Goal: Information Seeking & Learning: Check status

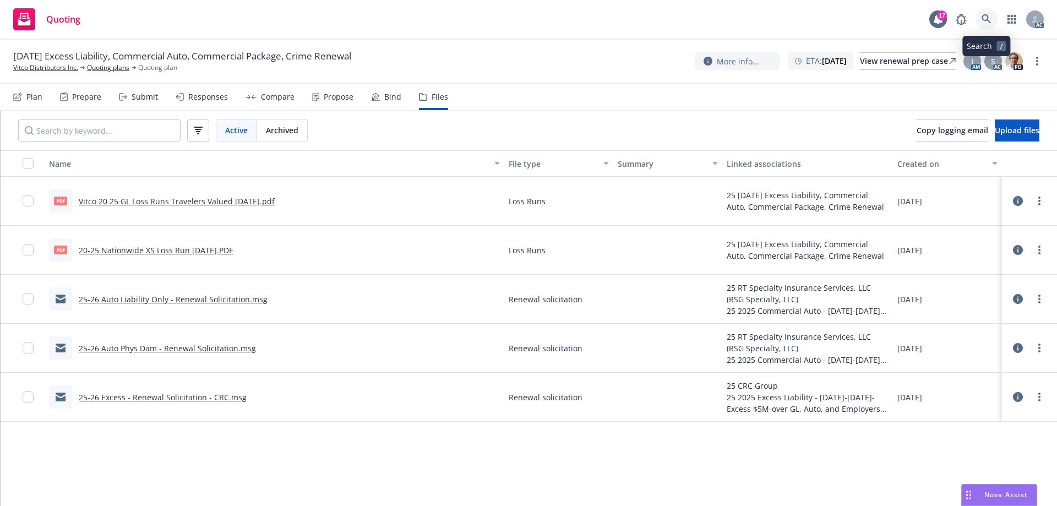
click at [985, 17] on icon at bounding box center [987, 19] width 10 height 10
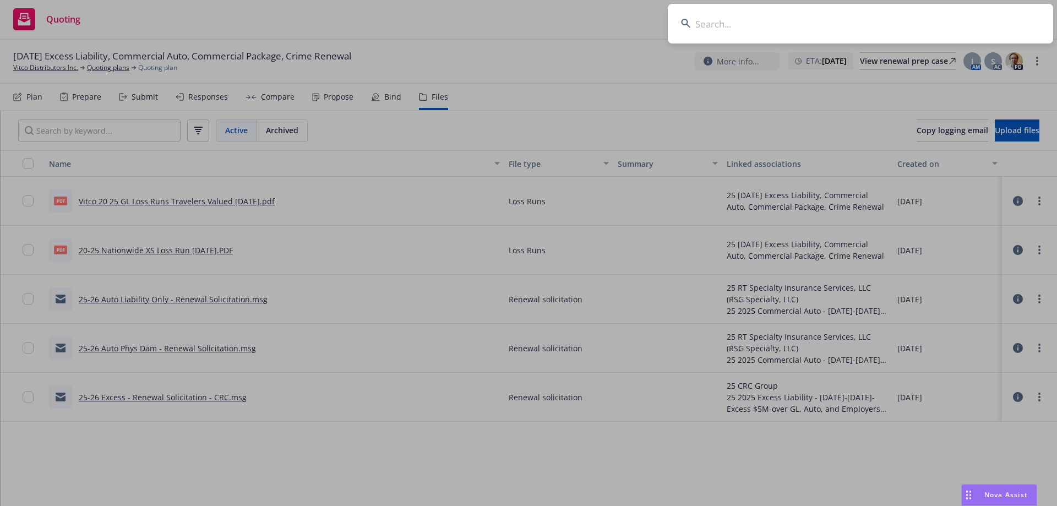
click at [835, 27] on input at bounding box center [860, 24] width 385 height 40
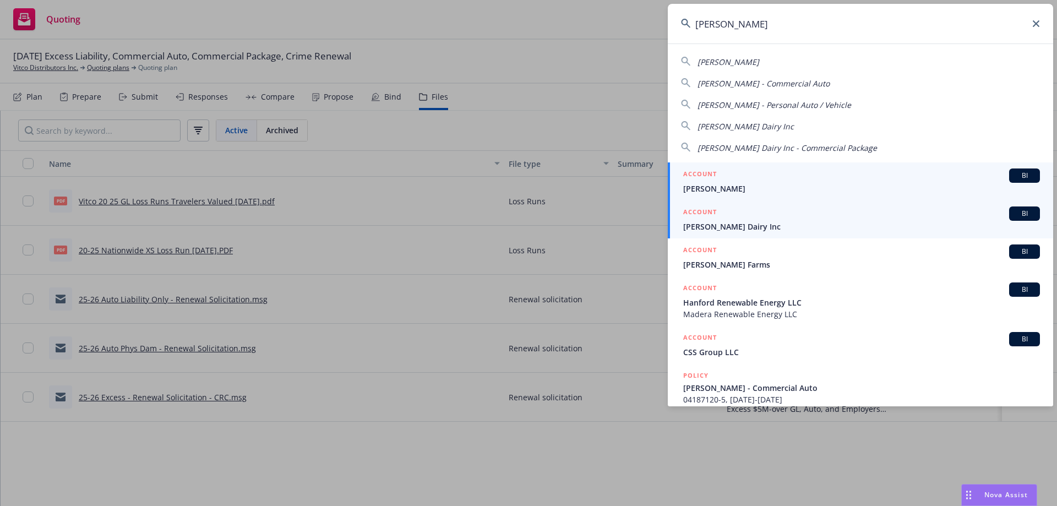
type input "philip verwey"
click at [757, 215] on div "ACCOUNT BI" at bounding box center [861, 213] width 357 height 14
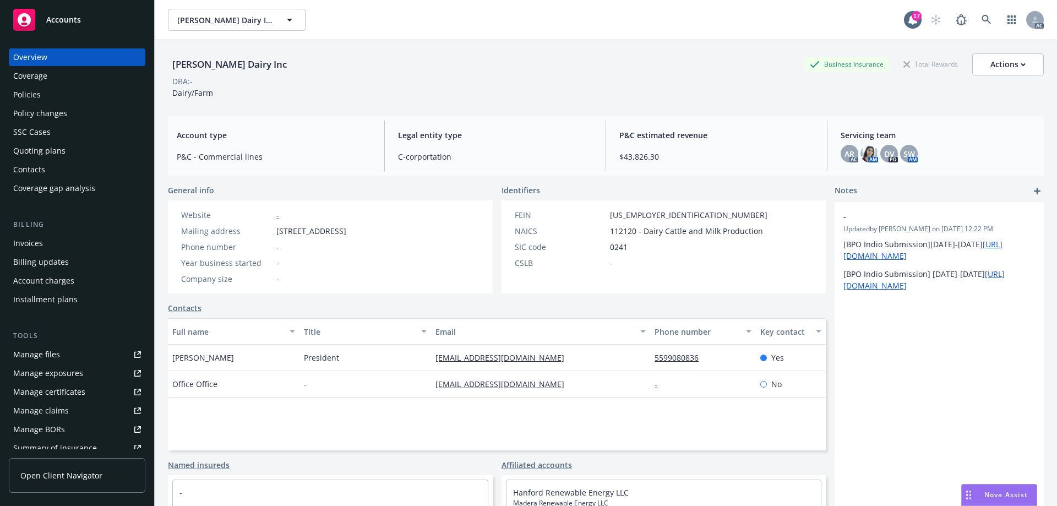
click at [32, 90] on div "Policies" at bounding box center [27, 95] width 28 height 18
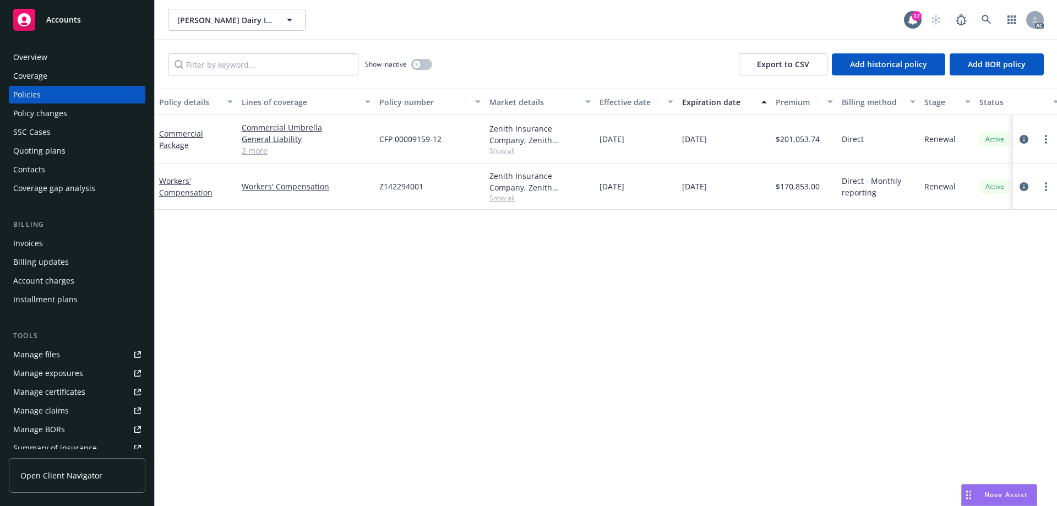
click at [997, 486] on div "Nova Assist" at bounding box center [999, 494] width 75 height 21
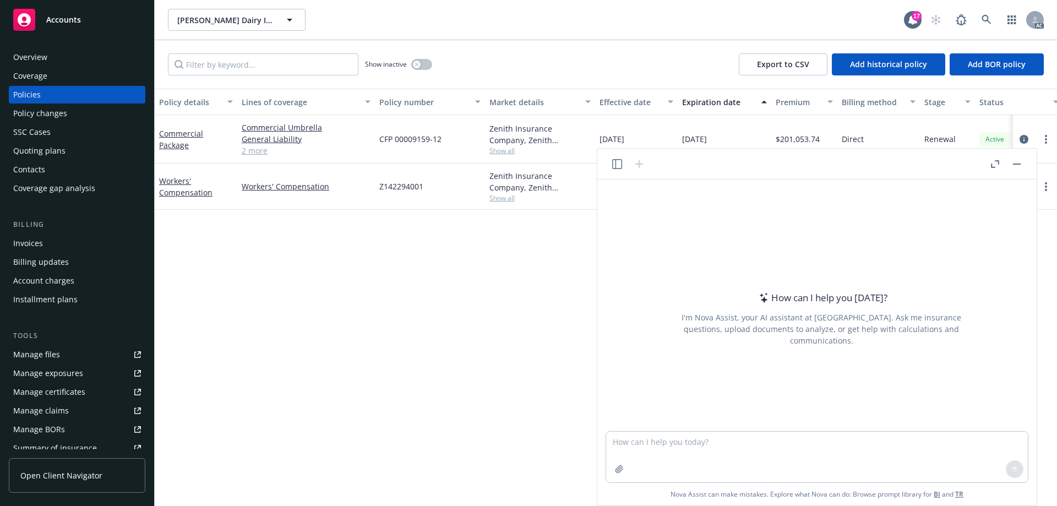
click at [612, 169] on div at bounding box center [627, 163] width 35 height 13
click at [617, 166] on icon "button" at bounding box center [617, 164] width 10 height 10
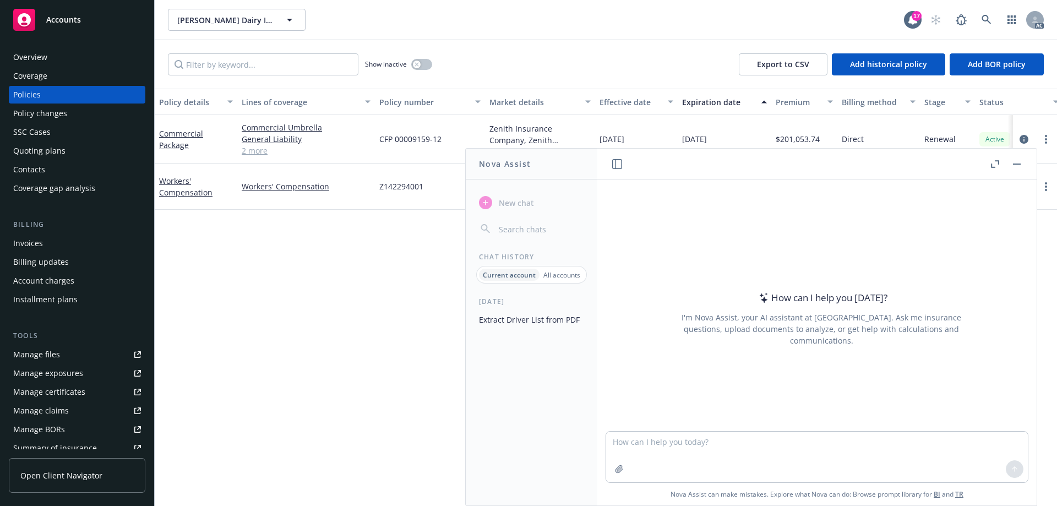
click at [518, 319] on button "Extract Driver List from PDF" at bounding box center [532, 319] width 114 height 18
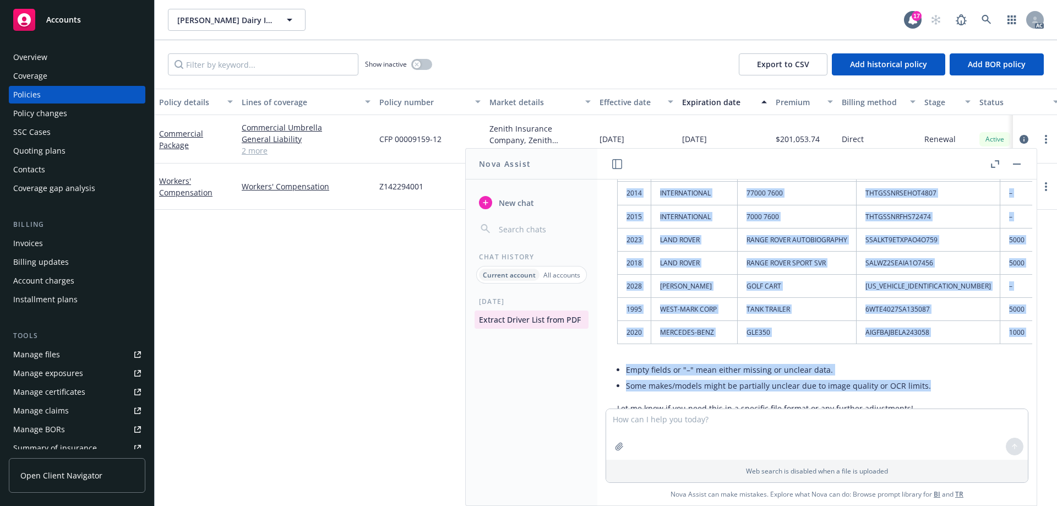
scroll to position [1649, 13]
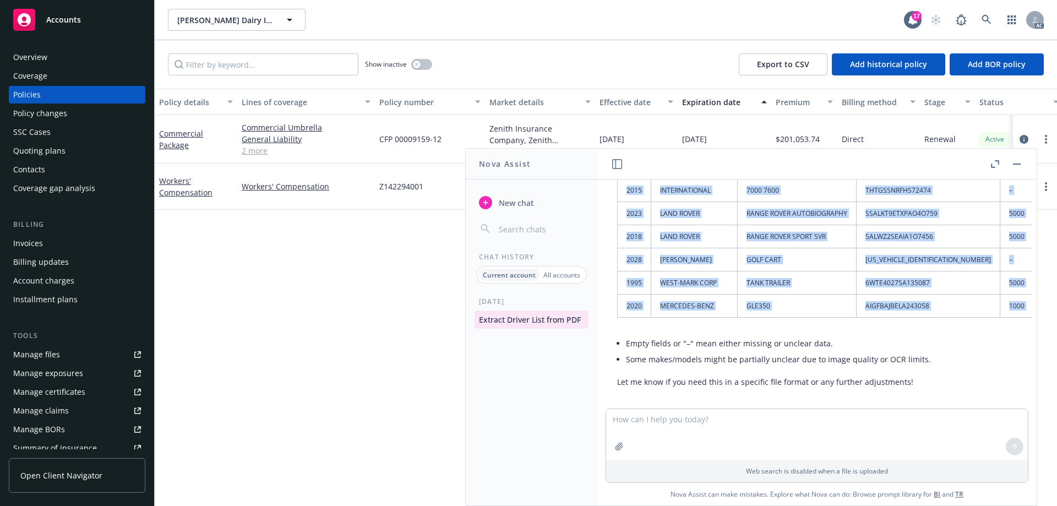
drag, startPoint x: 638, startPoint y: 249, endPoint x: 1012, endPoint y: 309, distance: 378.5
click at [1012, 309] on table "Year Make Model VIN/ID Comp Coll 2010 PETERBILT 384 1XPVDOOX2AD113421 5000 5000…" at bounding box center [843, 121] width 452 height 393
copy table "Year Make Model VIN/ID Comp Coll 2010 PETERBILT 384 1XPVDOOX2AD113421 5000 5000…"
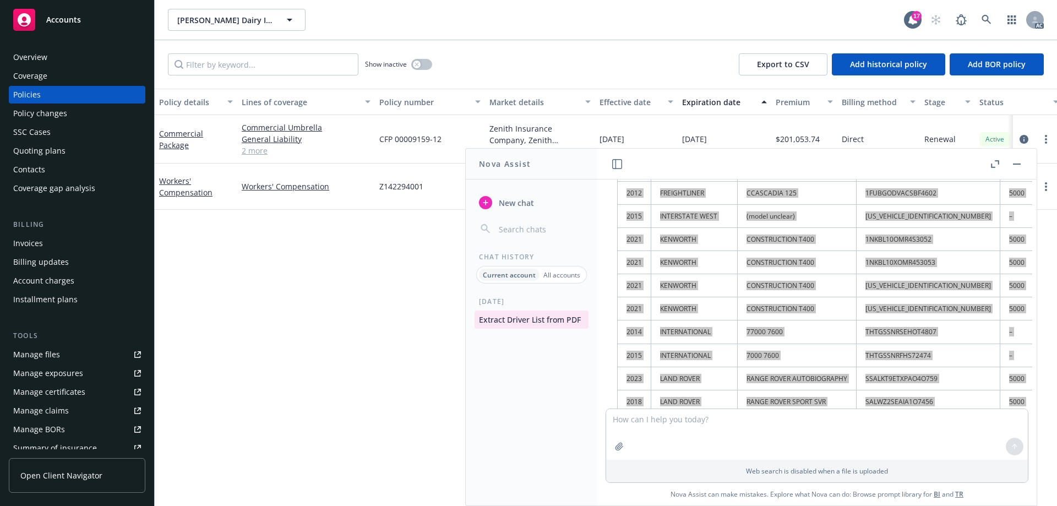
scroll to position [1667, 13]
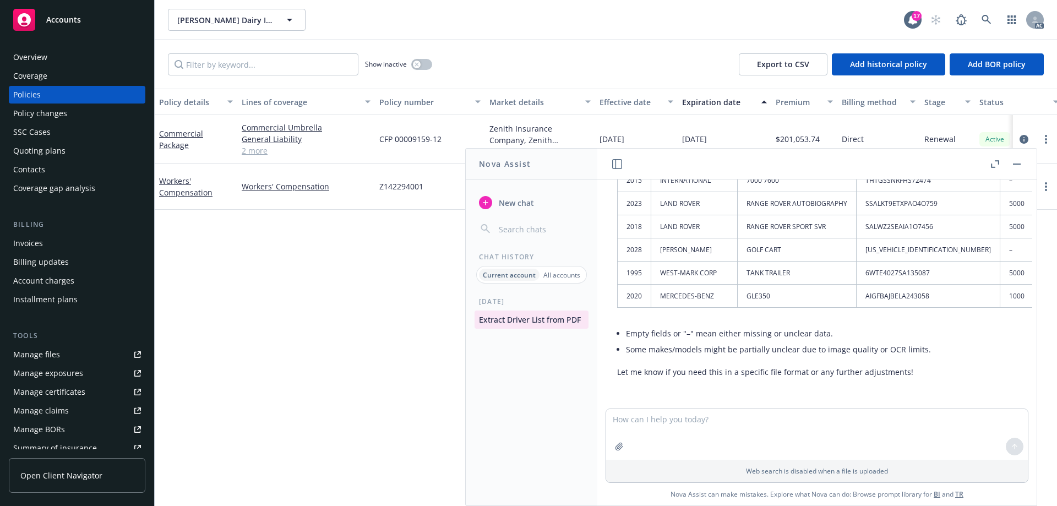
click at [773, 345] on li "Some makes/models might be partially unclear due to image quality or OCR limits." at bounding box center [847, 349] width 443 height 16
click at [699, 424] on textarea at bounding box center [817, 434] width 422 height 51
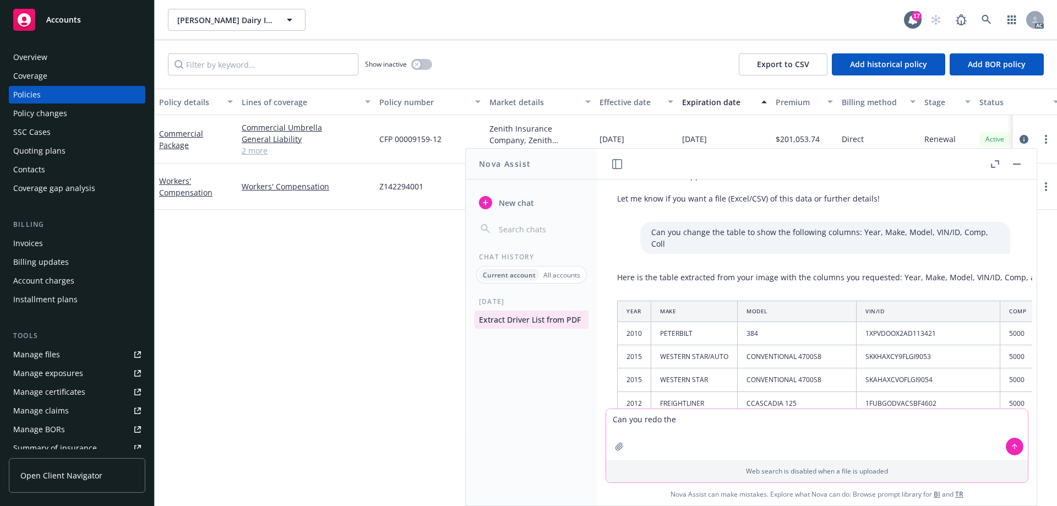
scroll to position [1337, 13]
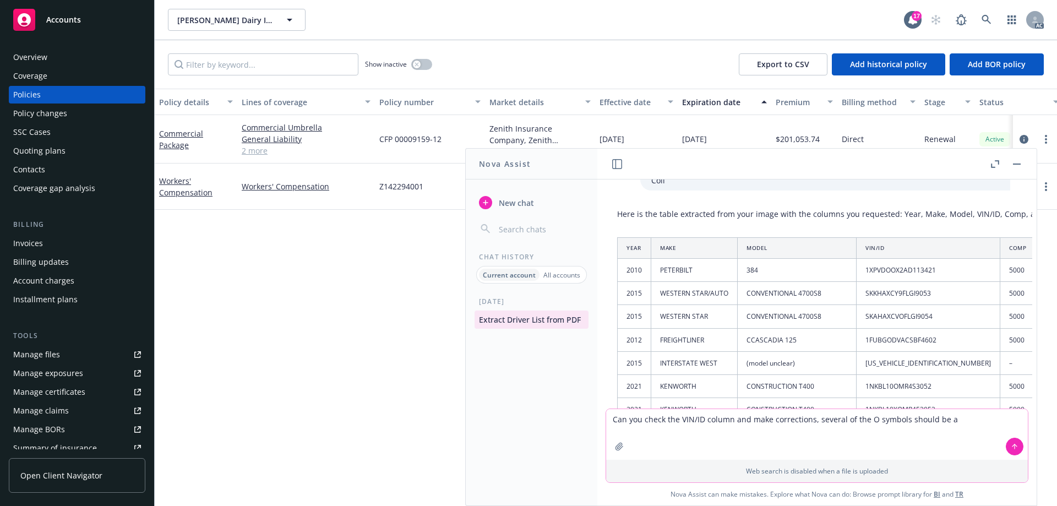
type textarea "Can you check the VIN/ID column and make corrections, several of the O symbols …"
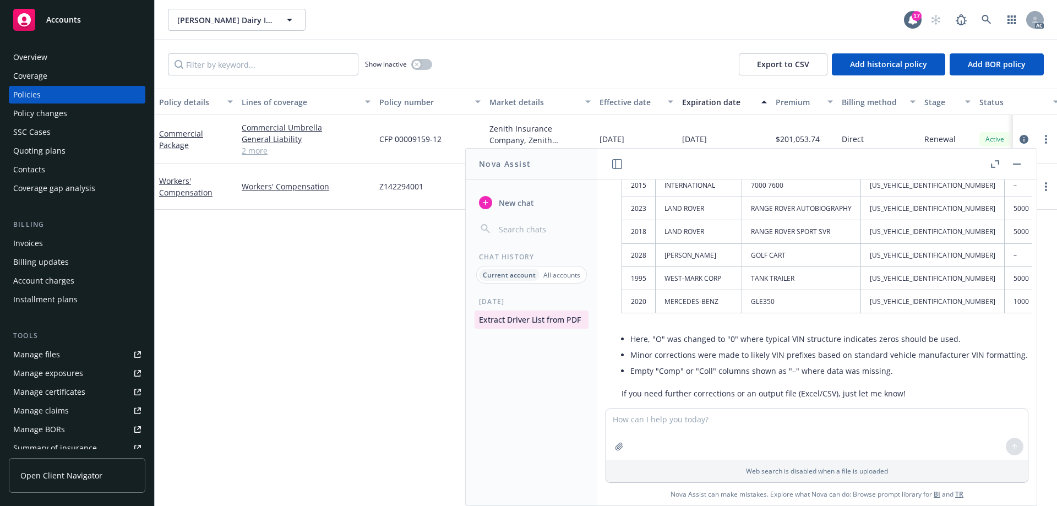
scroll to position [2254, 9]
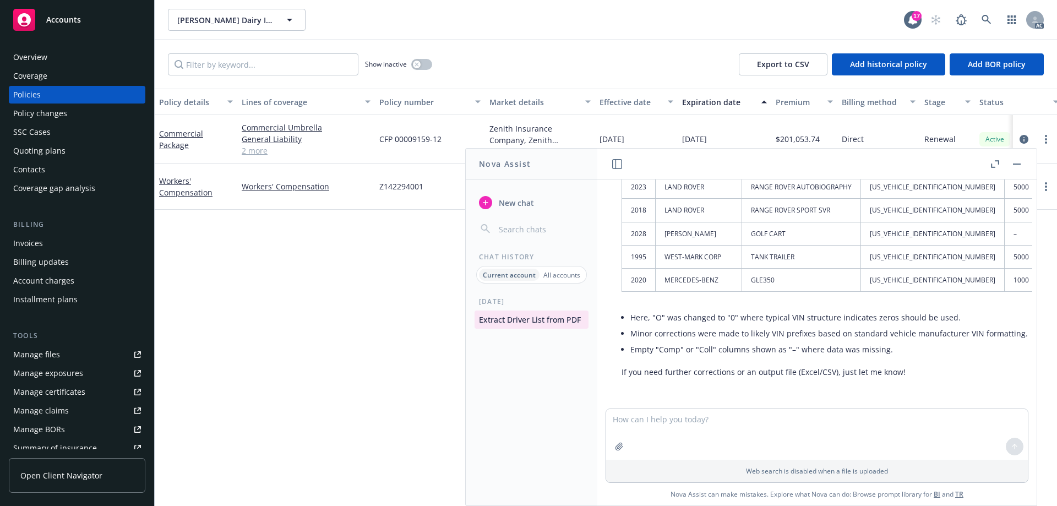
click at [64, 115] on div "Policy changes" at bounding box center [40, 114] width 54 height 18
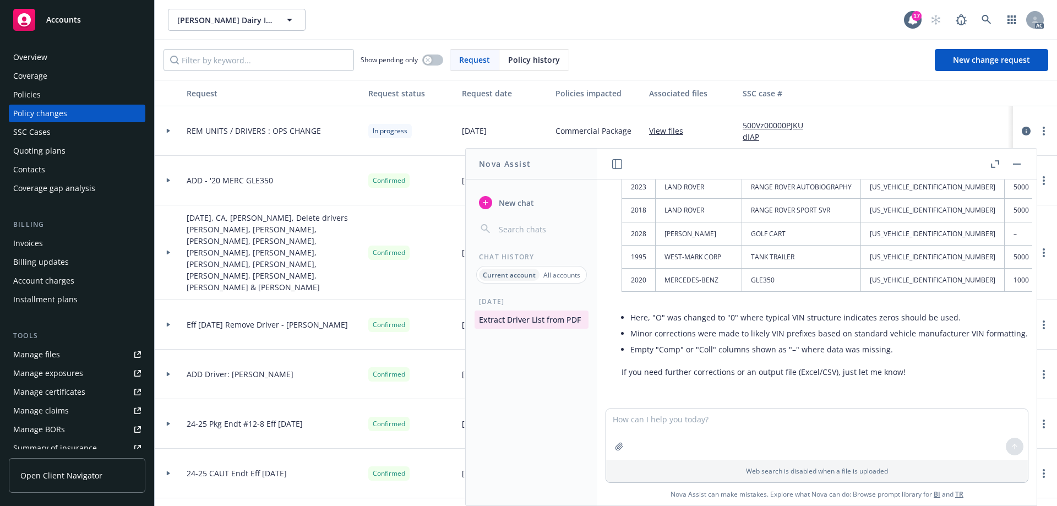
click at [170, 131] on icon at bounding box center [168, 131] width 3 height 4
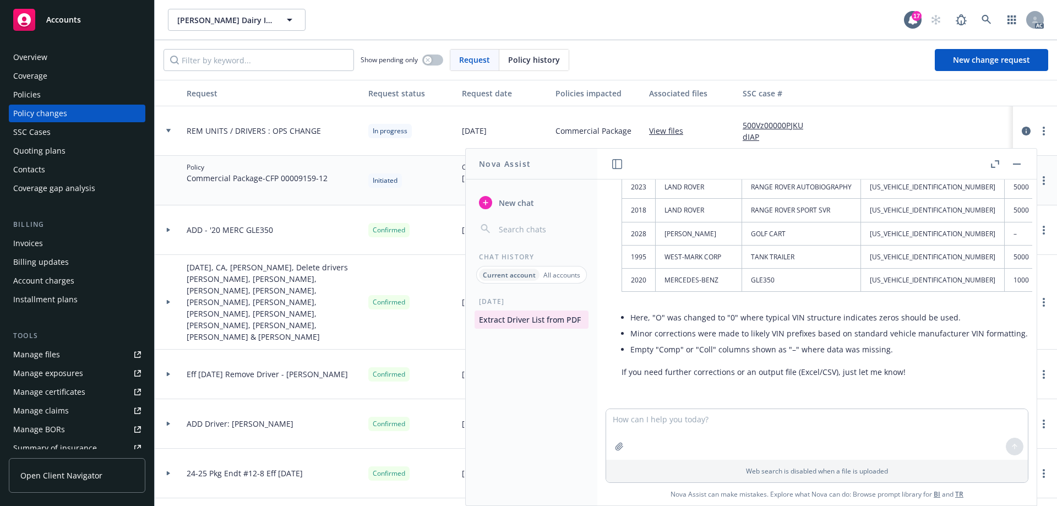
click at [170, 131] on icon at bounding box center [168, 131] width 4 height 4
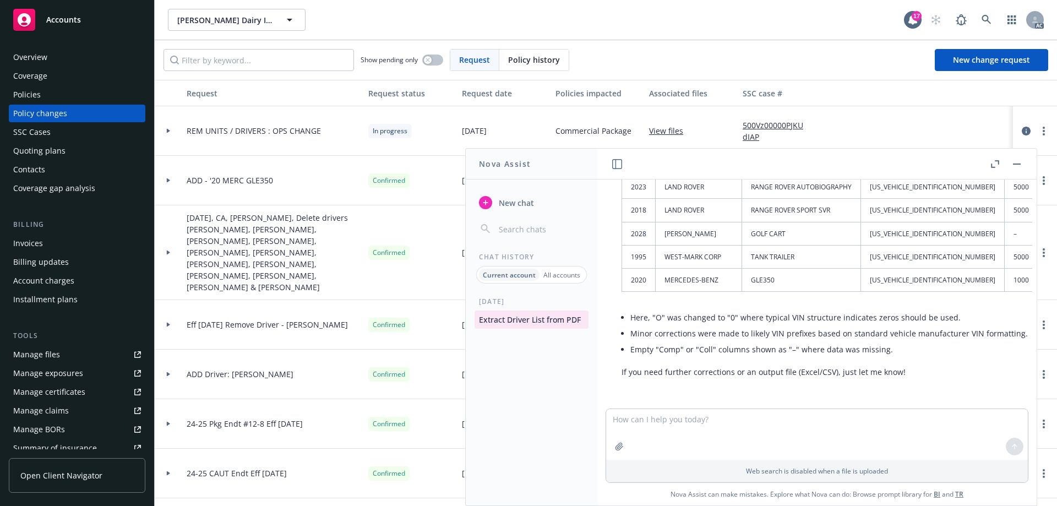
click at [52, 351] on div "Manage files" at bounding box center [36, 355] width 47 height 18
click at [1017, 164] on rect "button" at bounding box center [1017, 163] width 8 height 1
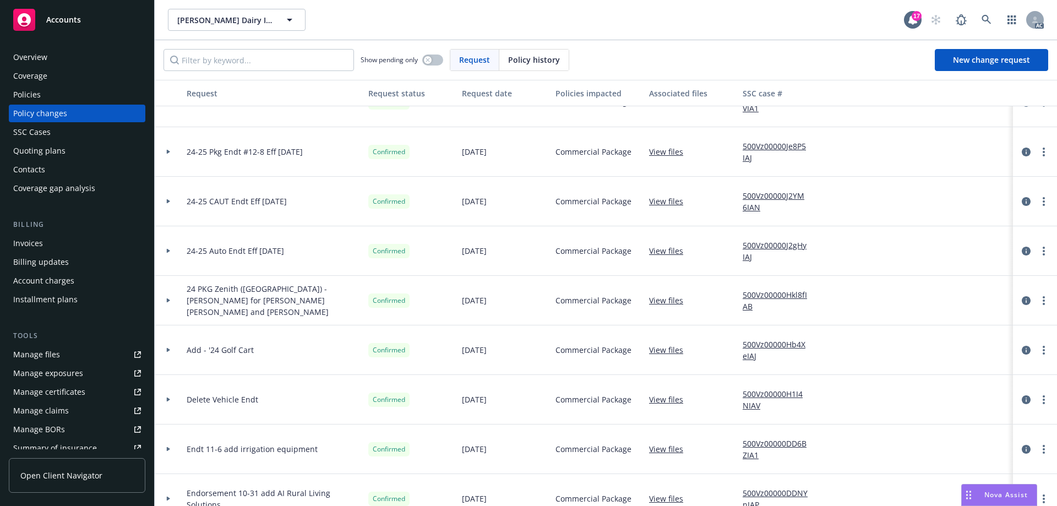
scroll to position [275, 0]
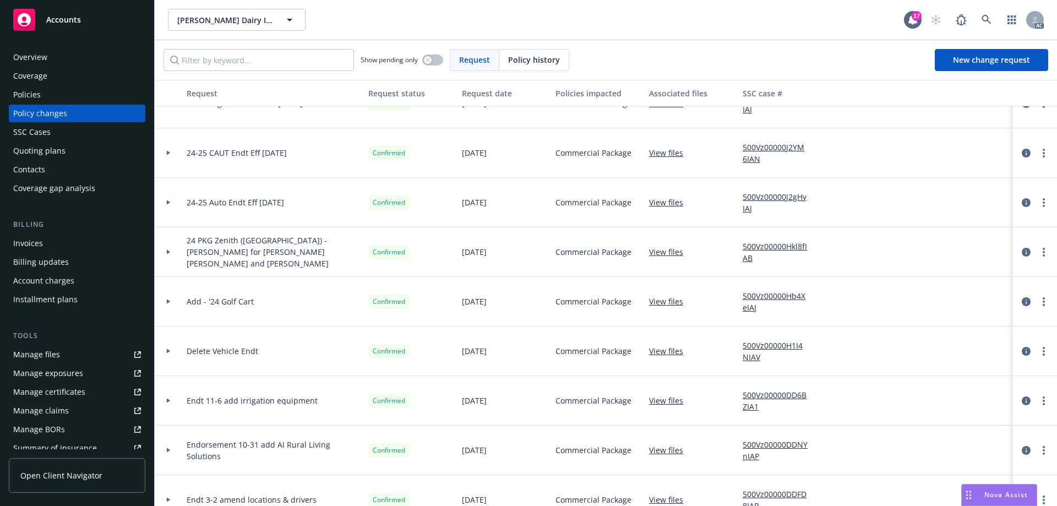
click at [1022, 298] on icon "circleInformation" at bounding box center [1026, 301] width 9 height 9
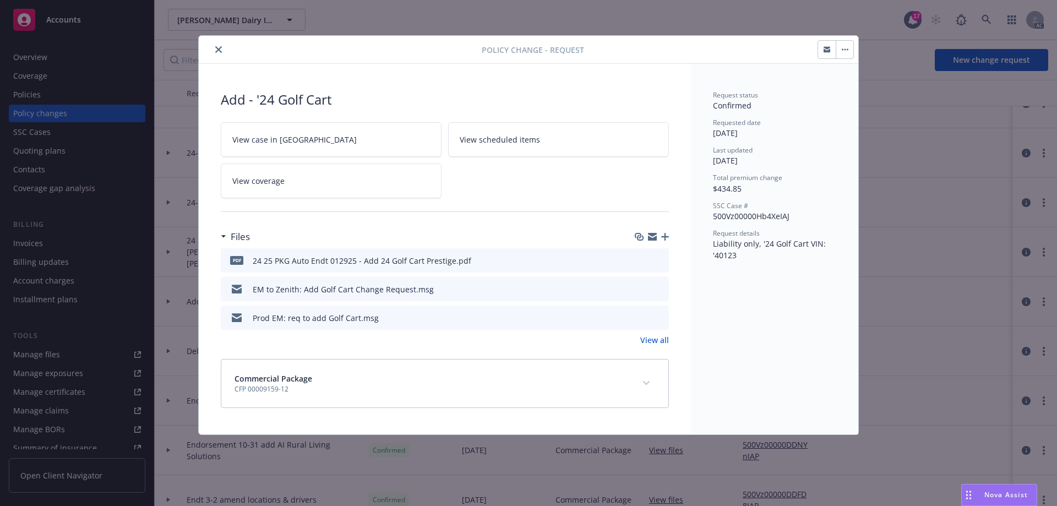
click at [661, 259] on icon "preview file" at bounding box center [658, 260] width 10 height 8
click at [220, 52] on icon "close" at bounding box center [218, 49] width 7 height 7
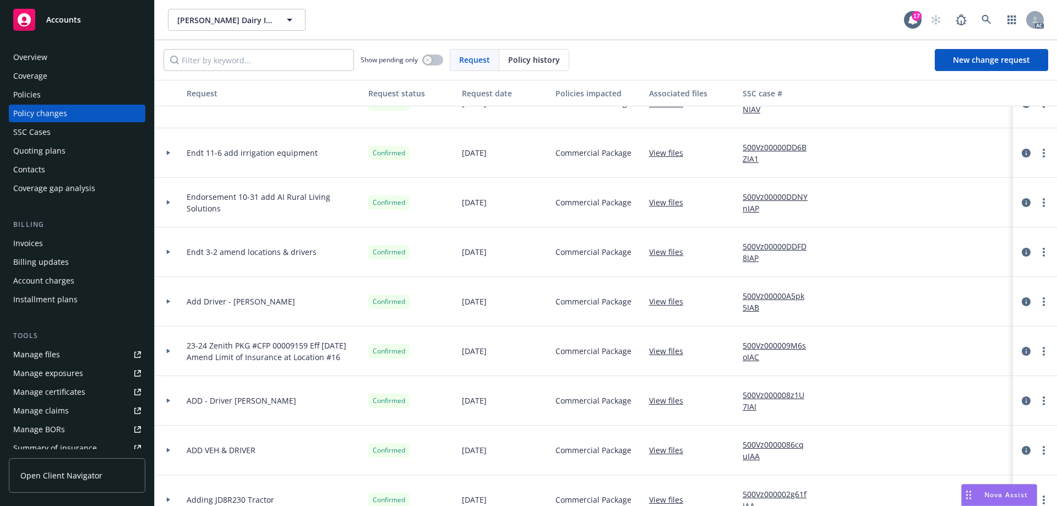
scroll to position [550, 0]
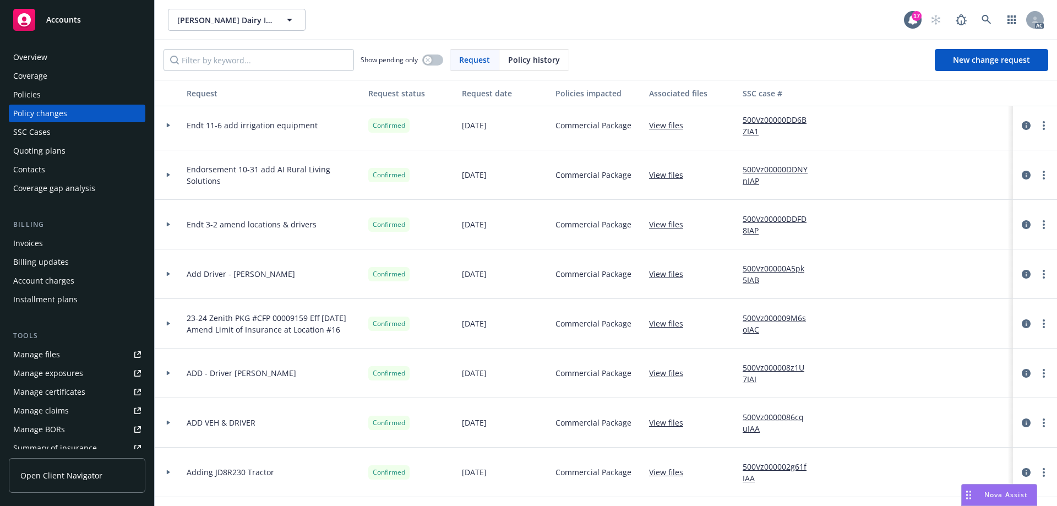
click at [168, 221] on div at bounding box center [169, 225] width 28 height 50
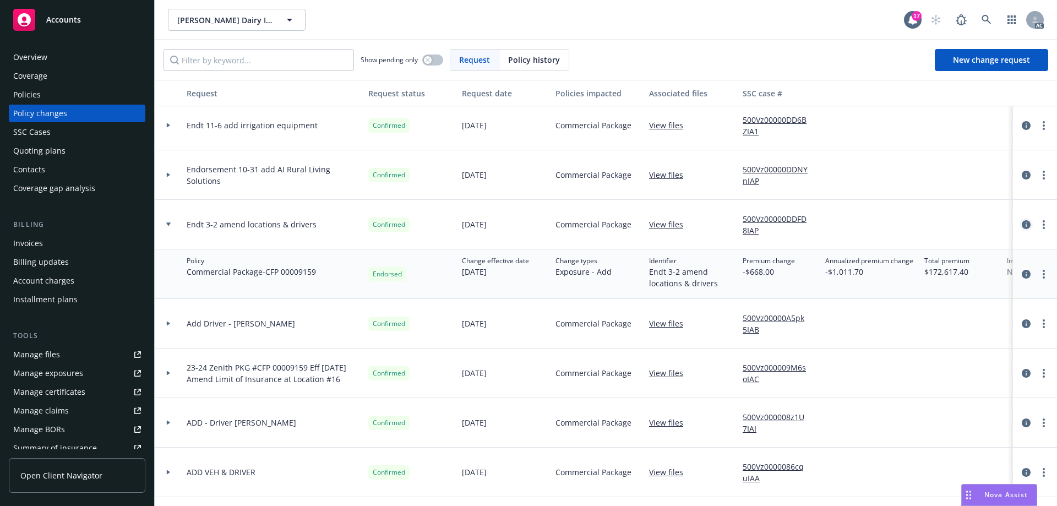
click at [1022, 223] on icon "circleInformation" at bounding box center [1026, 224] width 9 height 9
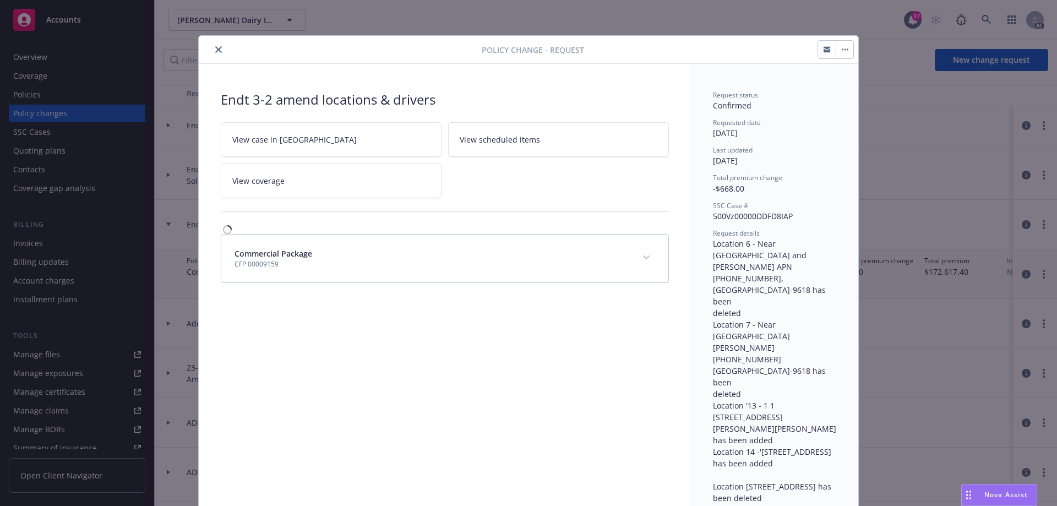
scroll to position [33, 0]
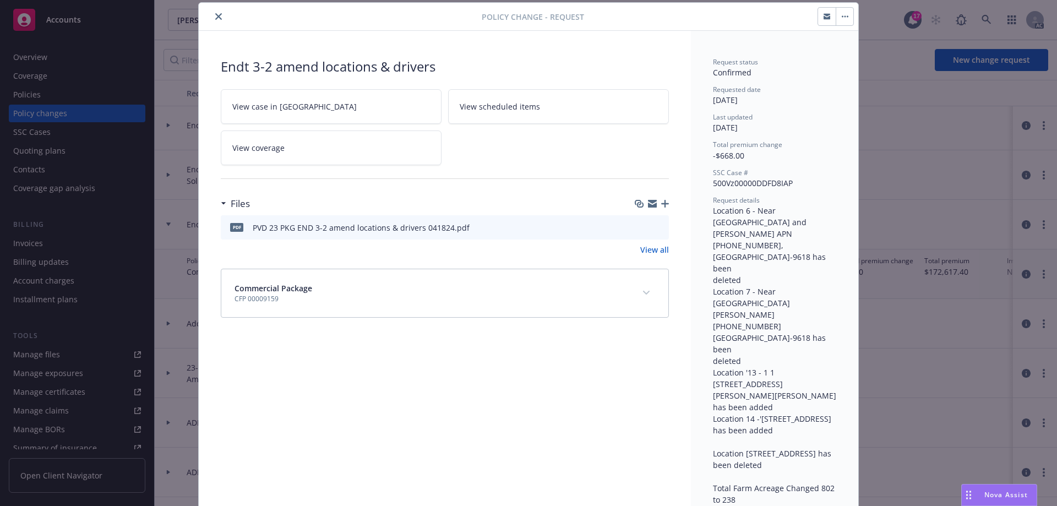
click at [658, 226] on icon "preview file" at bounding box center [658, 227] width 10 height 8
click at [216, 17] on icon "close" at bounding box center [218, 16] width 7 height 7
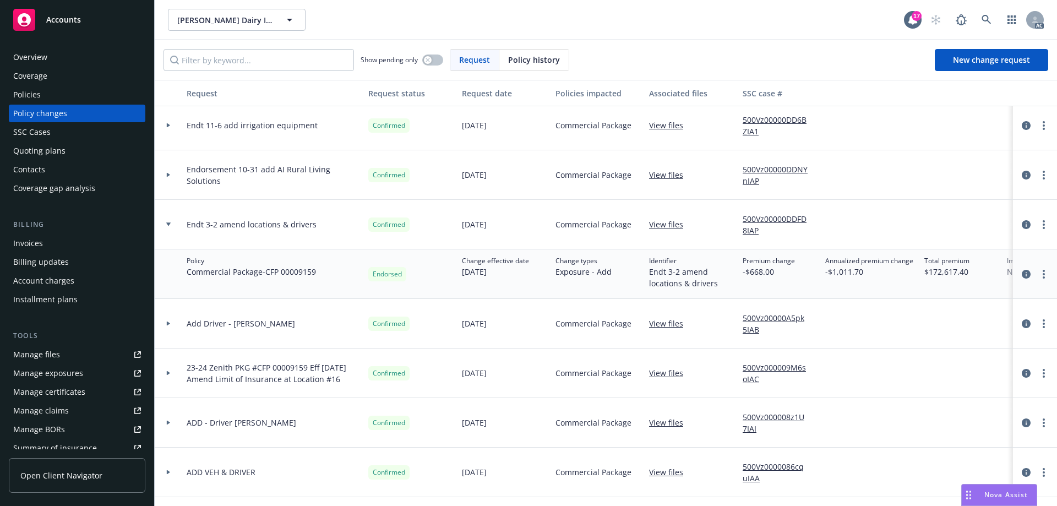
click at [167, 223] on icon at bounding box center [168, 223] width 4 height 3
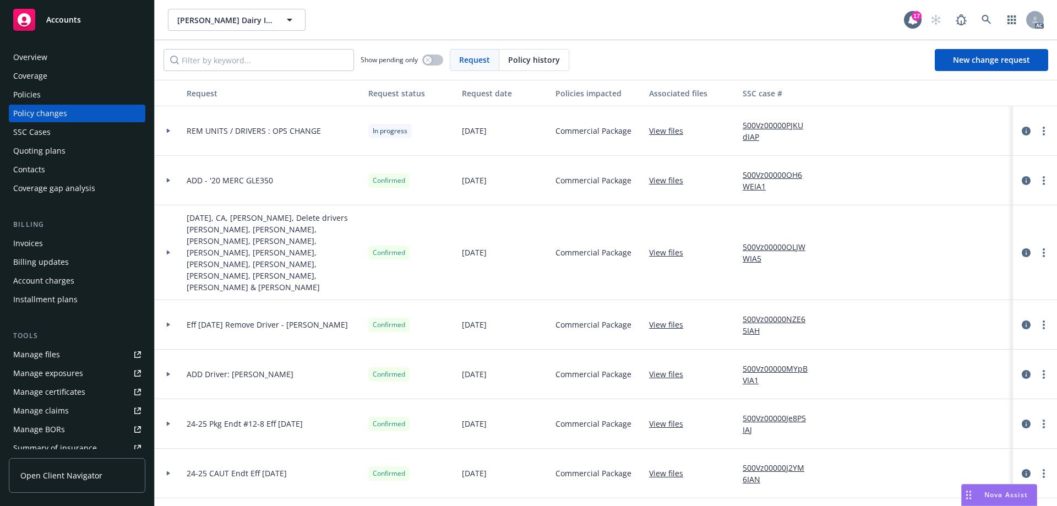
click at [50, 150] on div "Quoting plans" at bounding box center [39, 151] width 52 height 18
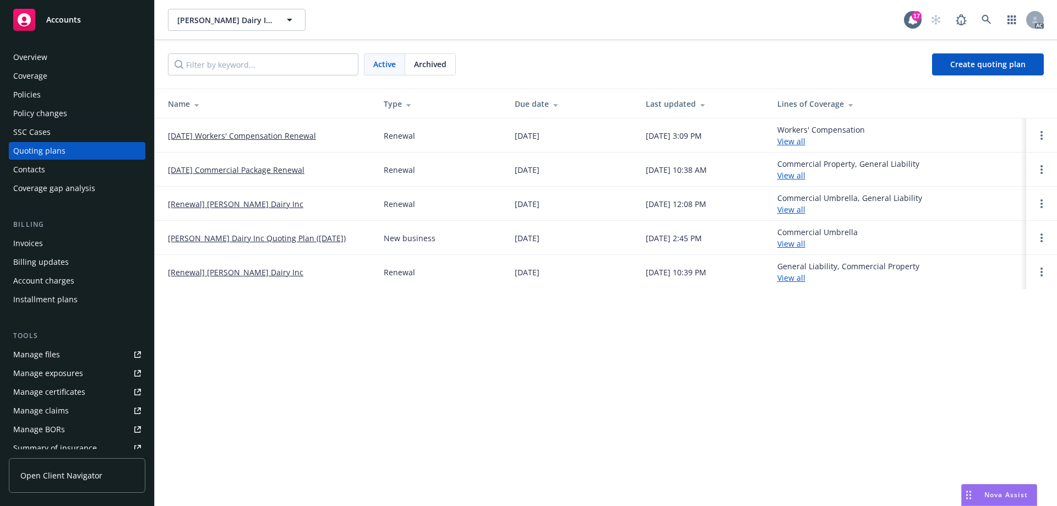
click at [284, 171] on link "[DATE] Commercial Package Renewal" at bounding box center [236, 170] width 137 height 12
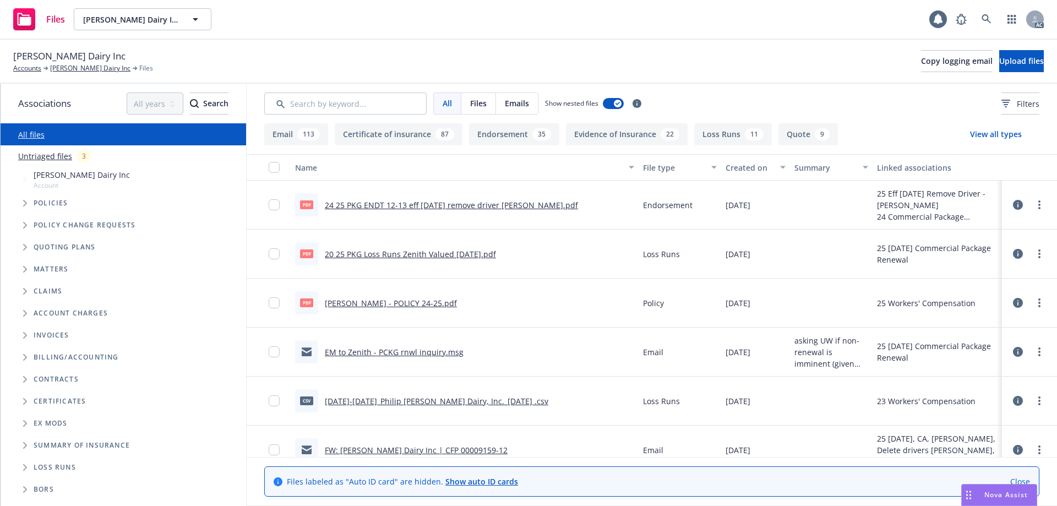
click at [55, 160] on link "Untriaged files" at bounding box center [45, 156] width 54 height 12
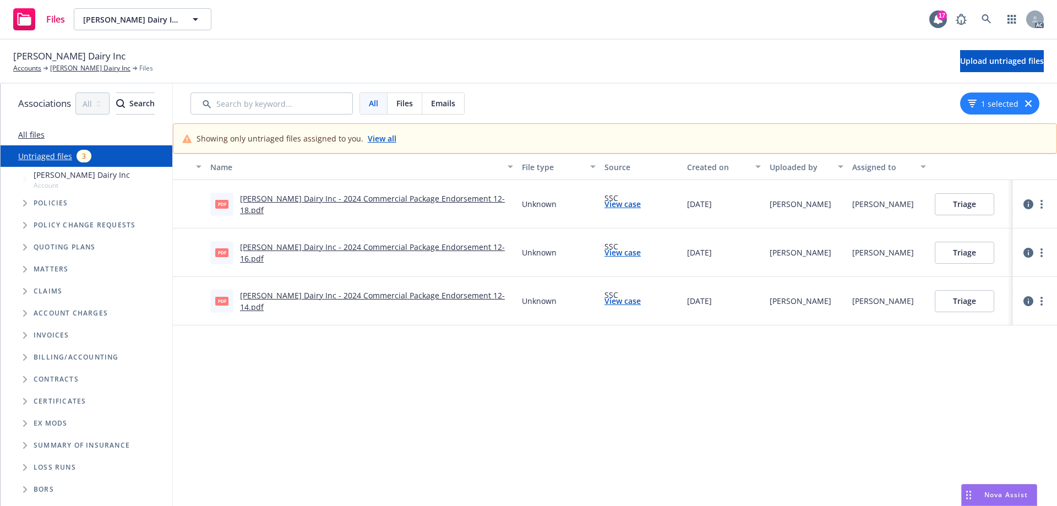
click at [430, 204] on link "Philip Verwey Dairy Inc - 2024 Commercial Package Endorsement 12-18.pdf" at bounding box center [372, 204] width 265 height 22
click at [988, 20] on icon at bounding box center [986, 18] width 9 height 9
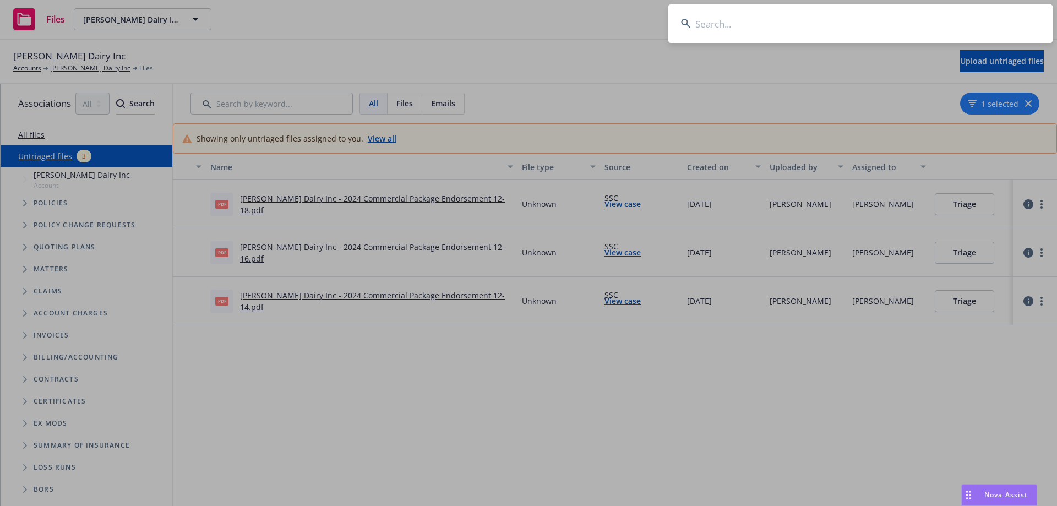
click at [777, 18] on input at bounding box center [860, 24] width 385 height 40
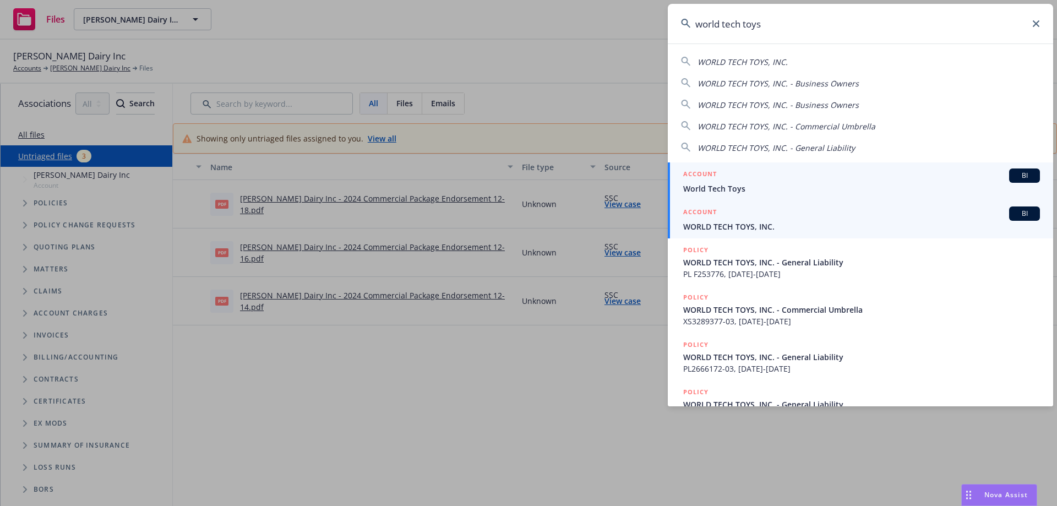
type input "world tech toys"
click at [759, 230] on span "WORLD TECH TOYS, INC." at bounding box center [861, 227] width 357 height 12
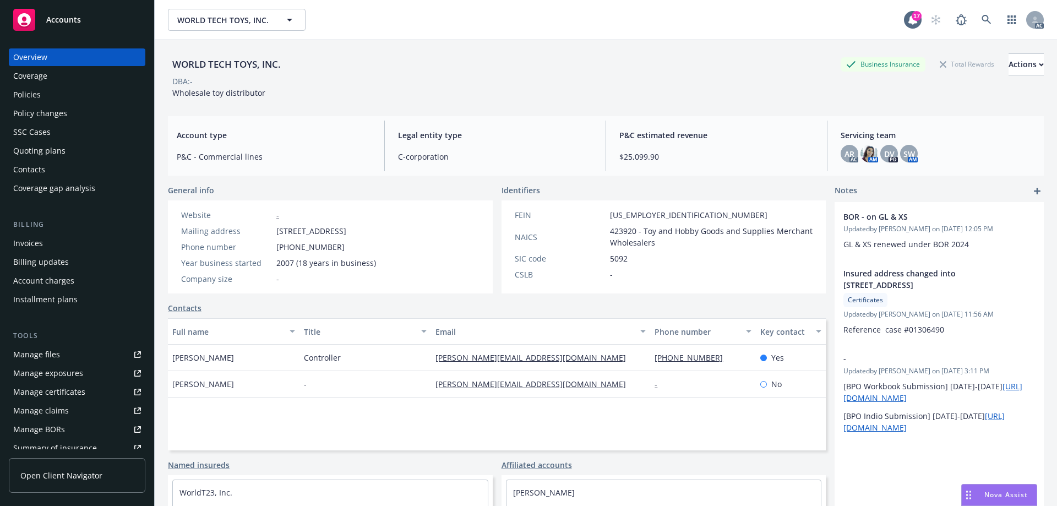
click at [94, 96] on div "Policies" at bounding box center [77, 95] width 128 height 18
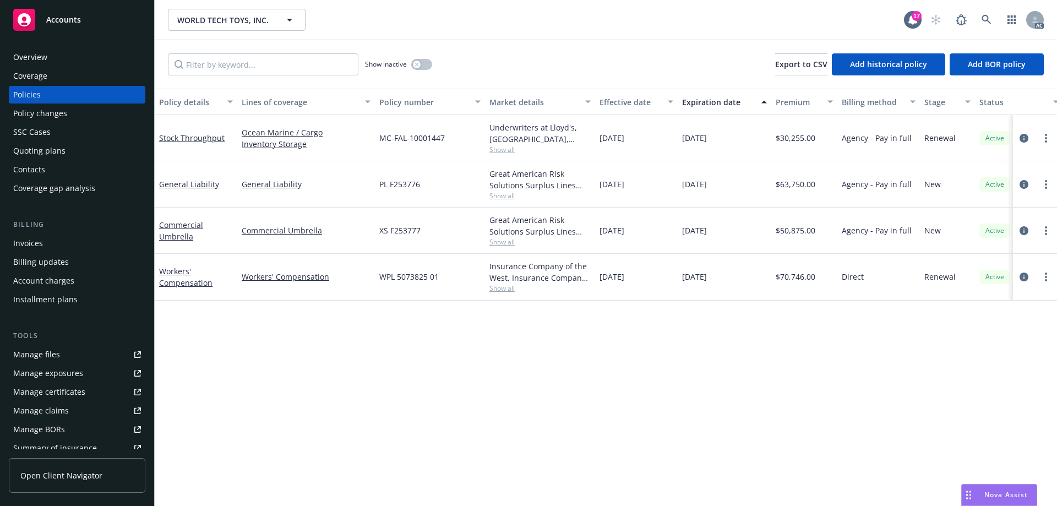
click at [63, 242] on div "Invoices" at bounding box center [77, 244] width 128 height 18
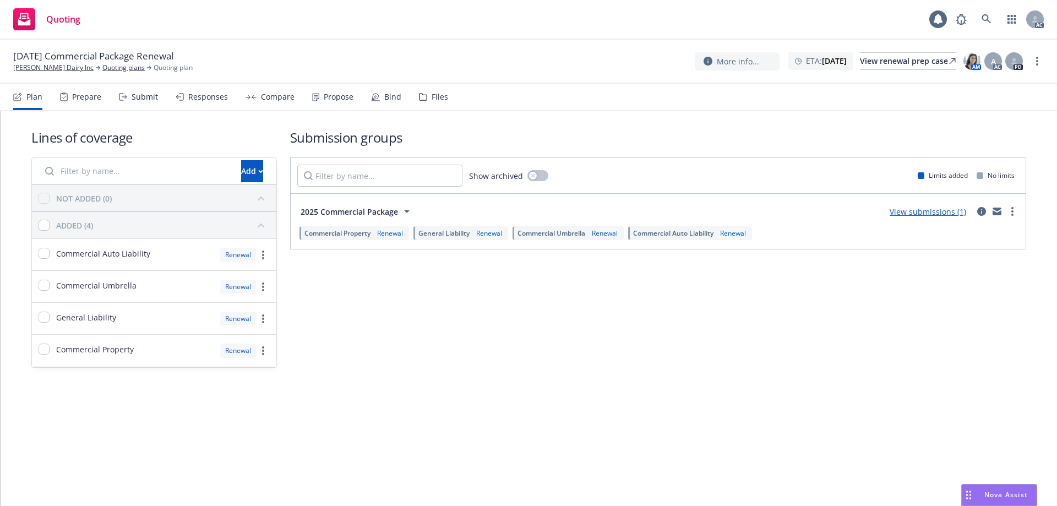
click at [432, 100] on div "Files" at bounding box center [440, 96] width 17 height 9
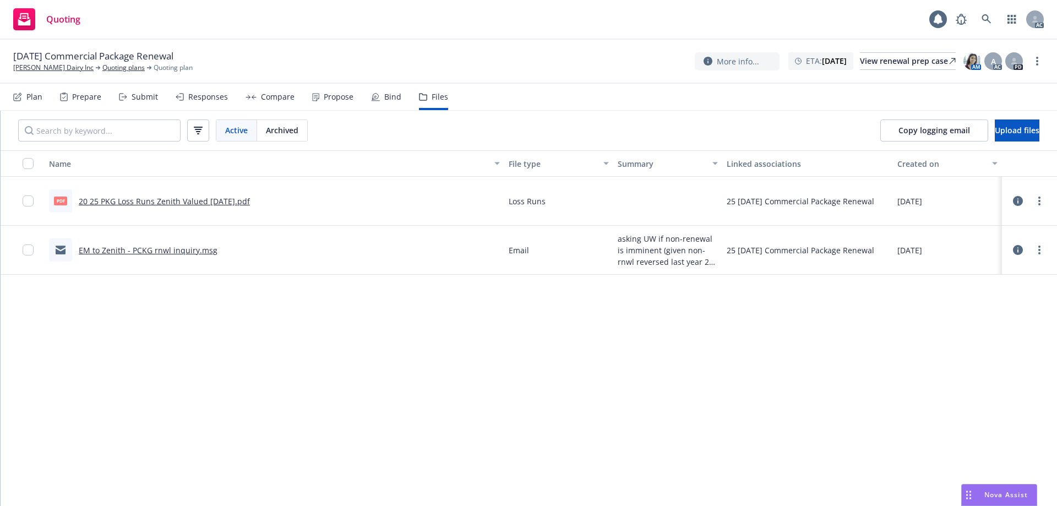
click at [187, 198] on link "20 25 PKG Loss Runs Zenith Valued [DATE].pdf" at bounding box center [164, 201] width 171 height 10
